Goal: Transaction & Acquisition: Obtain resource

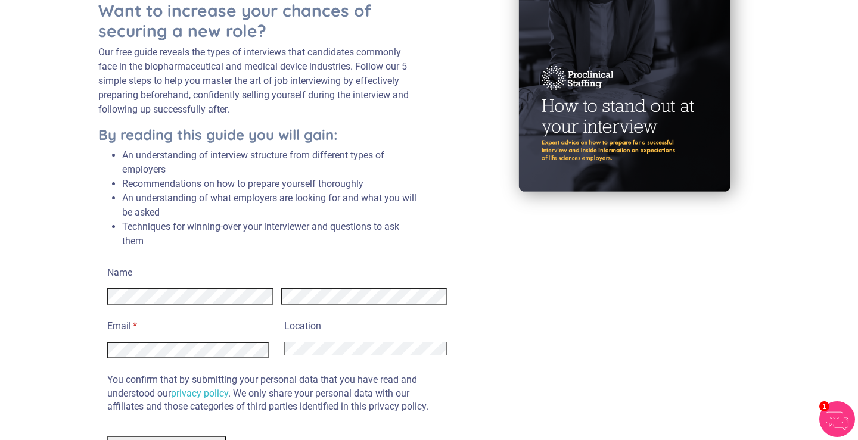
scroll to position [218, 0]
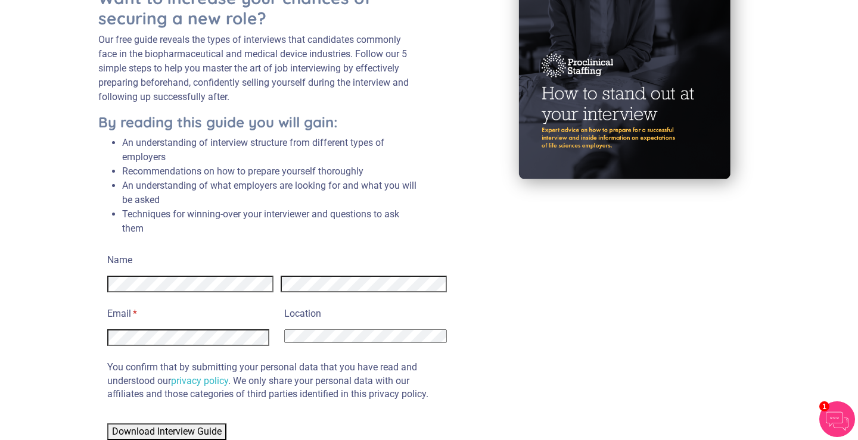
click at [382, 342] on select "Afghanistan Albania Algeria American Samoa Andorra Angola Anguilla Antarctica A…" at bounding box center [365, 336] width 162 height 14
select select "[GEOGRAPHIC_DATA]"
click at [207, 430] on span "Download Interview Guide" at bounding box center [167, 431] width 110 height 11
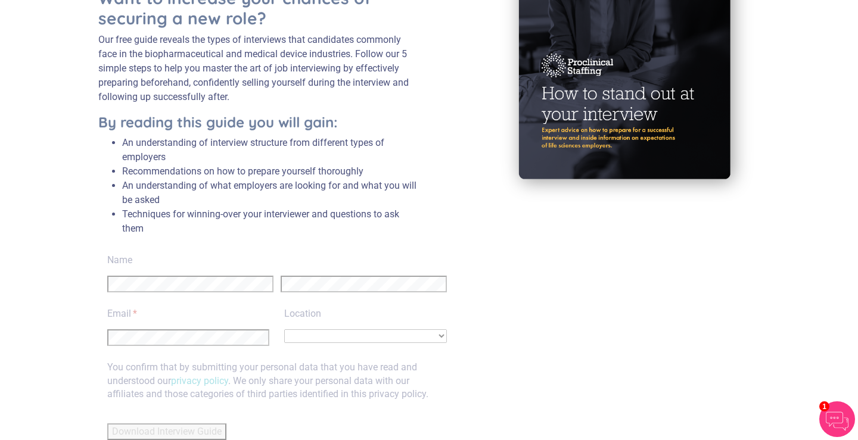
scroll to position [39, 0]
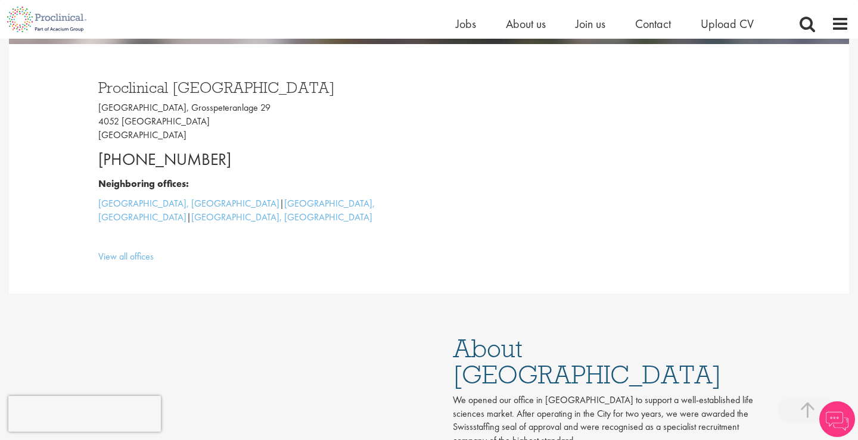
scroll to position [327, 0]
click at [106, 123] on p "[GEOGRAPHIC_DATA], [STREET_ADDRESS]" at bounding box center [259, 121] width 322 height 41
click at [122, 108] on p "[GEOGRAPHIC_DATA], [STREET_ADDRESS]" at bounding box center [259, 121] width 322 height 41
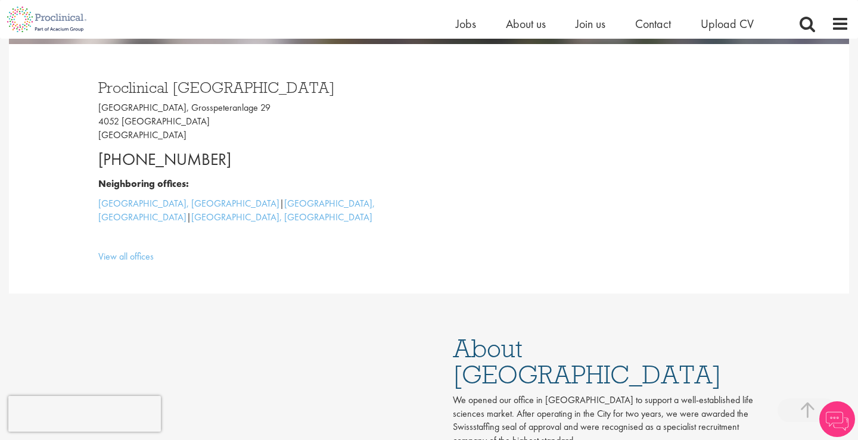
click at [122, 108] on p "[GEOGRAPHIC_DATA], [STREET_ADDRESS]" at bounding box center [259, 121] width 322 height 41
copy p "[GEOGRAPHIC_DATA], Grosspeteranlage 29"
